Goal: Navigation & Orientation: Find specific page/section

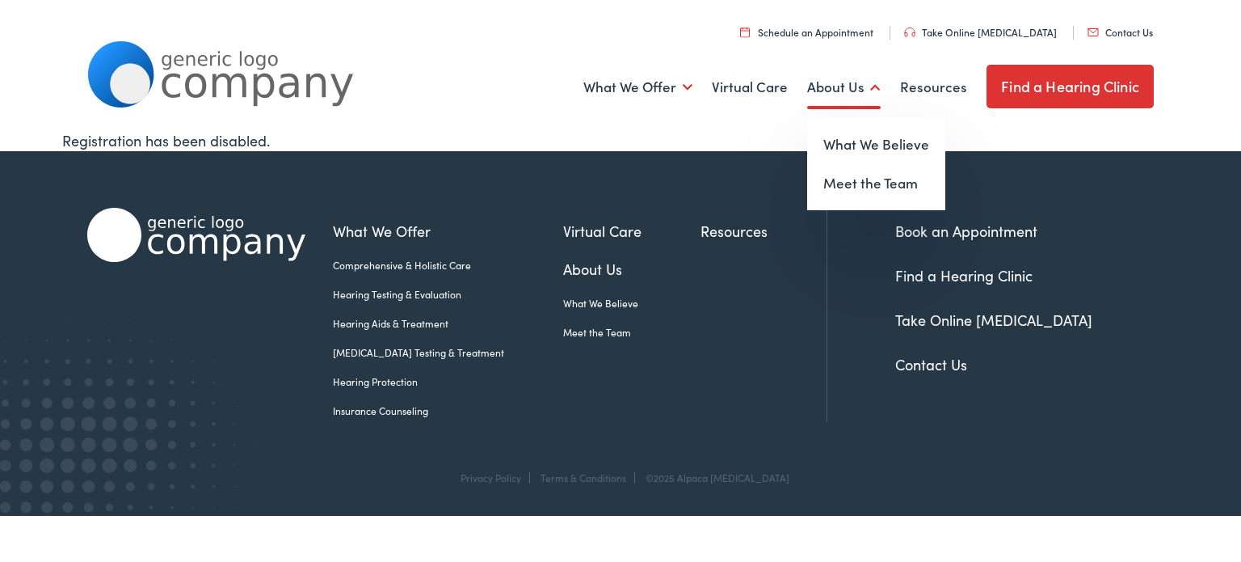
click at [847, 97] on link "About Us" at bounding box center [844, 87] width 74 height 60
click at [854, 184] on link "Meet the Team" at bounding box center [876, 183] width 138 height 39
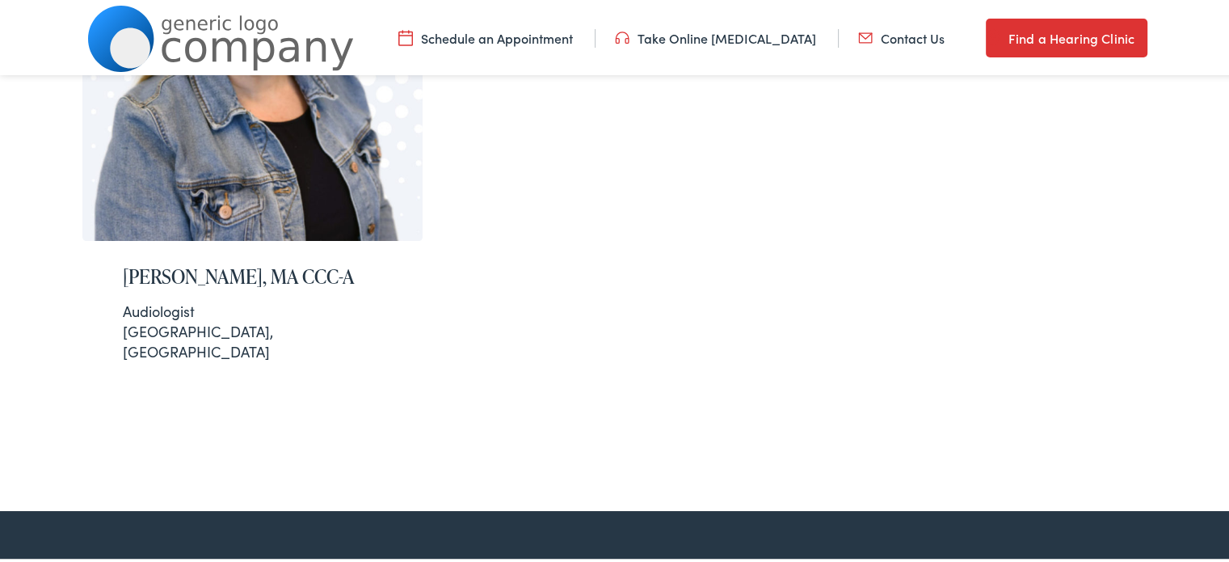
scroll to position [776, 0]
